Goal: Task Accomplishment & Management: Manage account settings

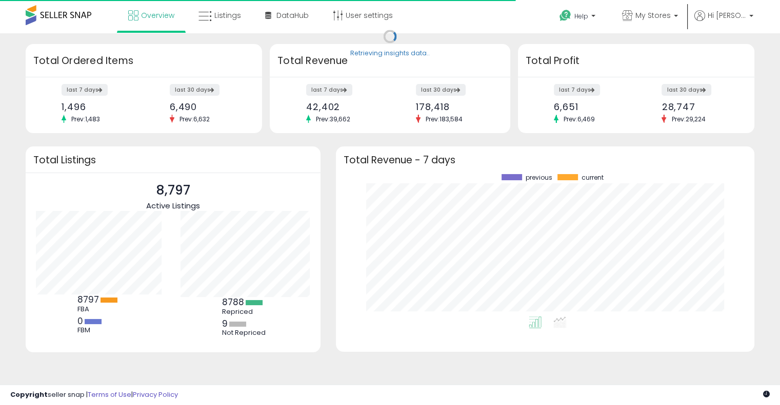
scroll to position [103, 141]
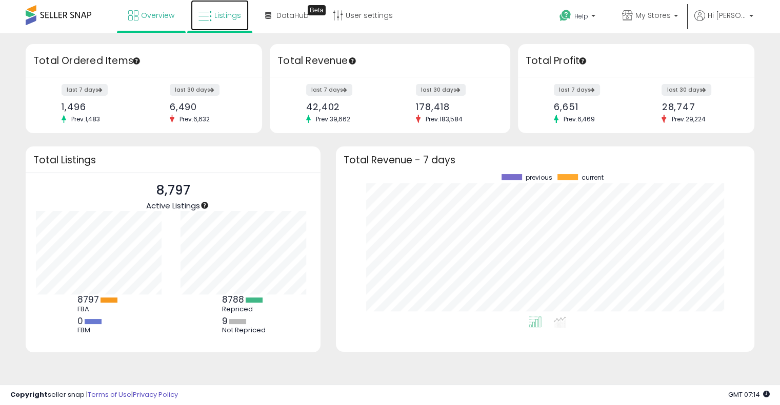
click at [215, 25] on link "Listings" at bounding box center [220, 15] width 58 height 31
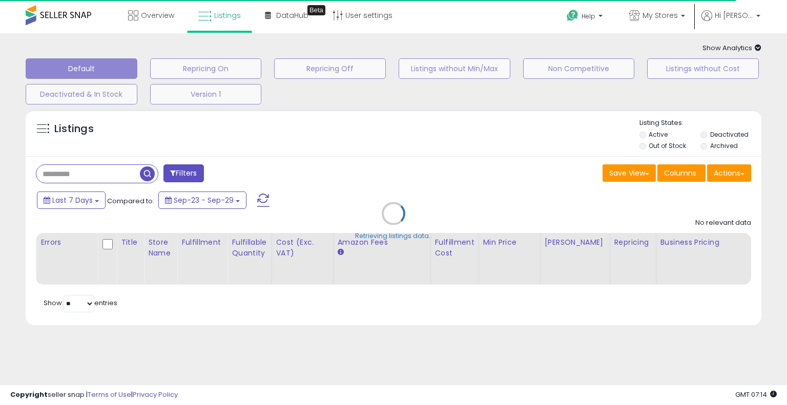
type input "**********"
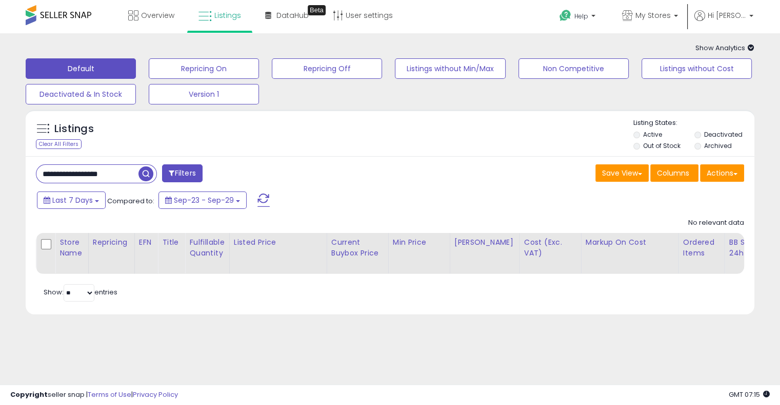
click at [742, 50] on span "Show Analytics" at bounding box center [724, 48] width 59 height 10
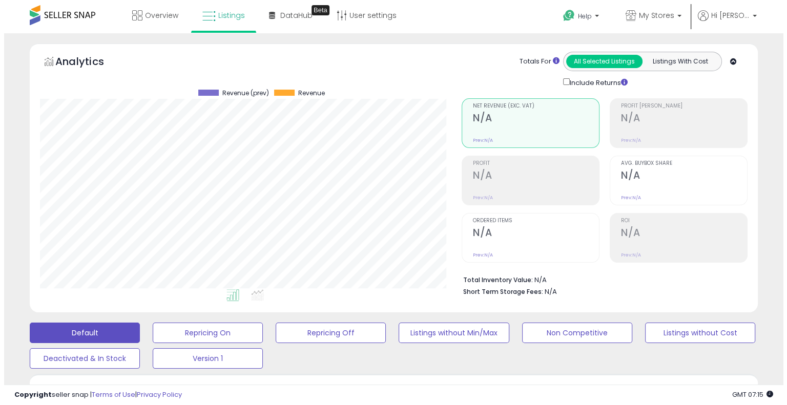
scroll to position [210, 421]
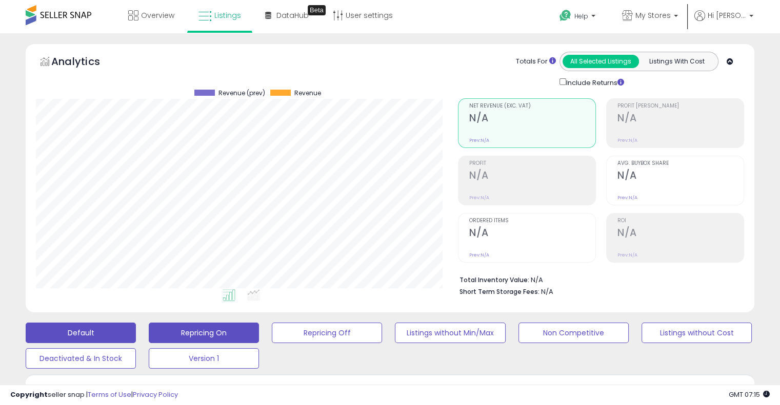
click at [185, 337] on button "Repricing On" at bounding box center [204, 333] width 110 height 21
